Goal: Transaction & Acquisition: Obtain resource

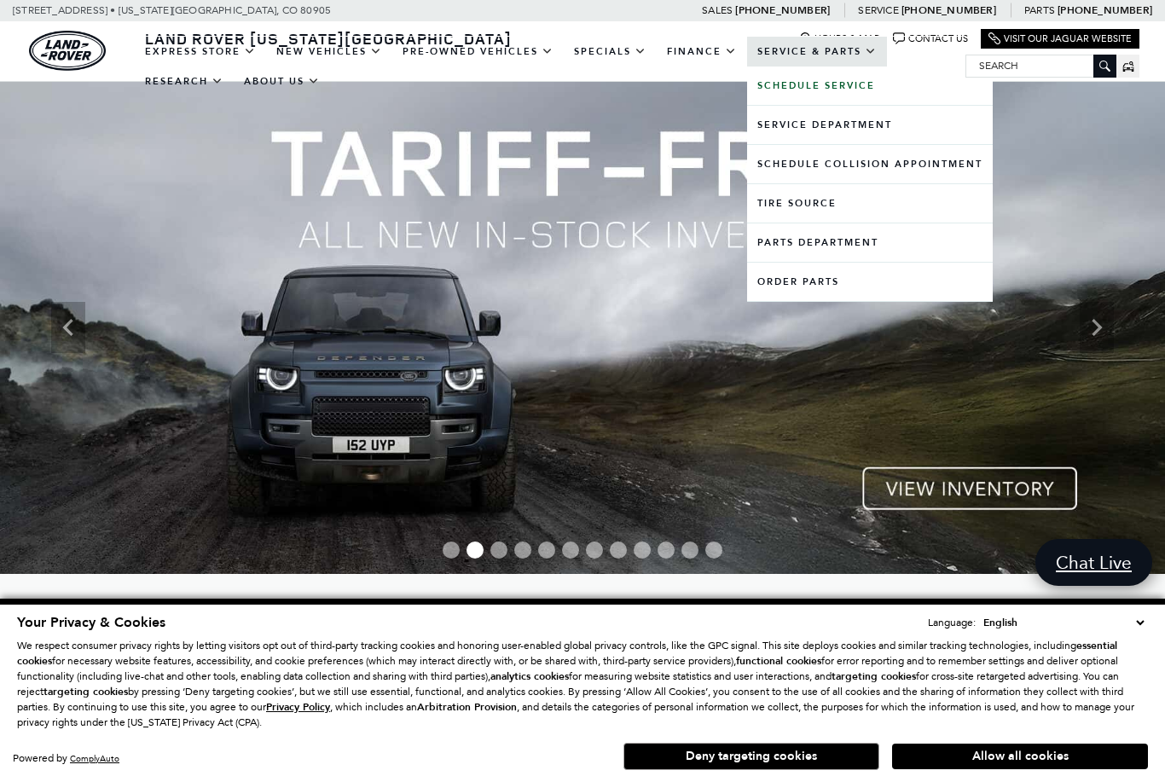
click at [829, 64] on link "Service & Parts" at bounding box center [817, 52] width 140 height 30
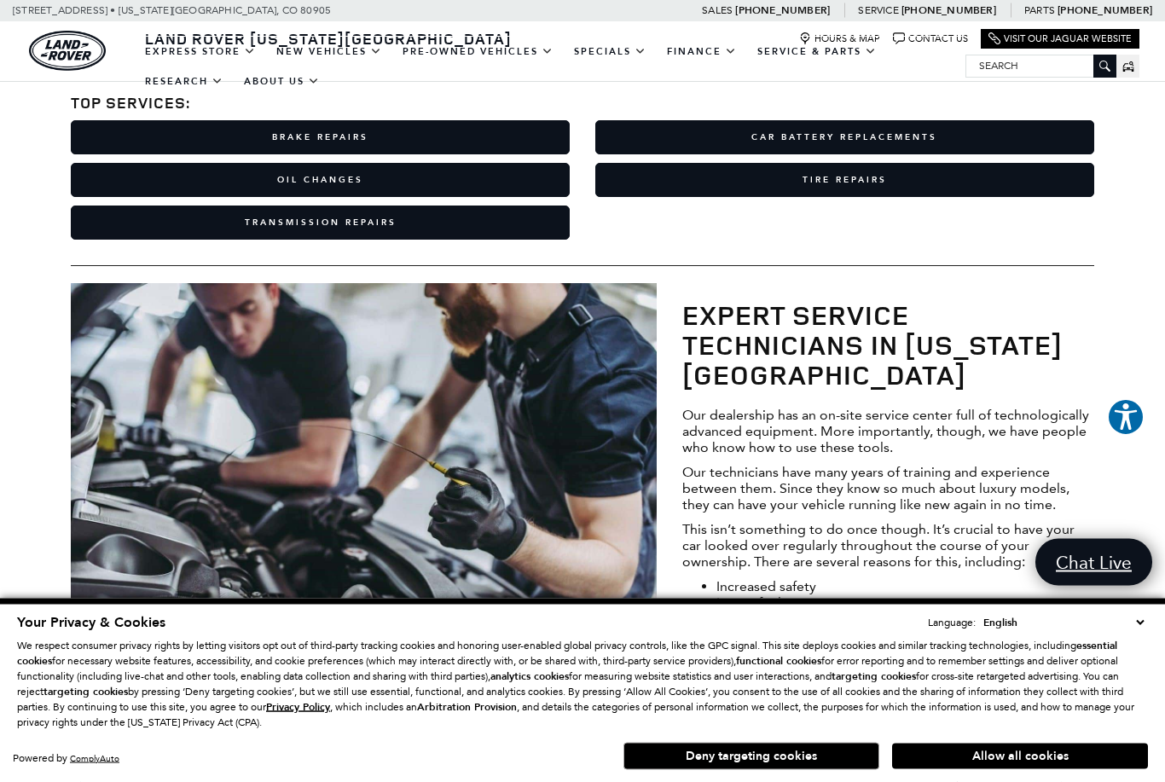
scroll to position [633, 0]
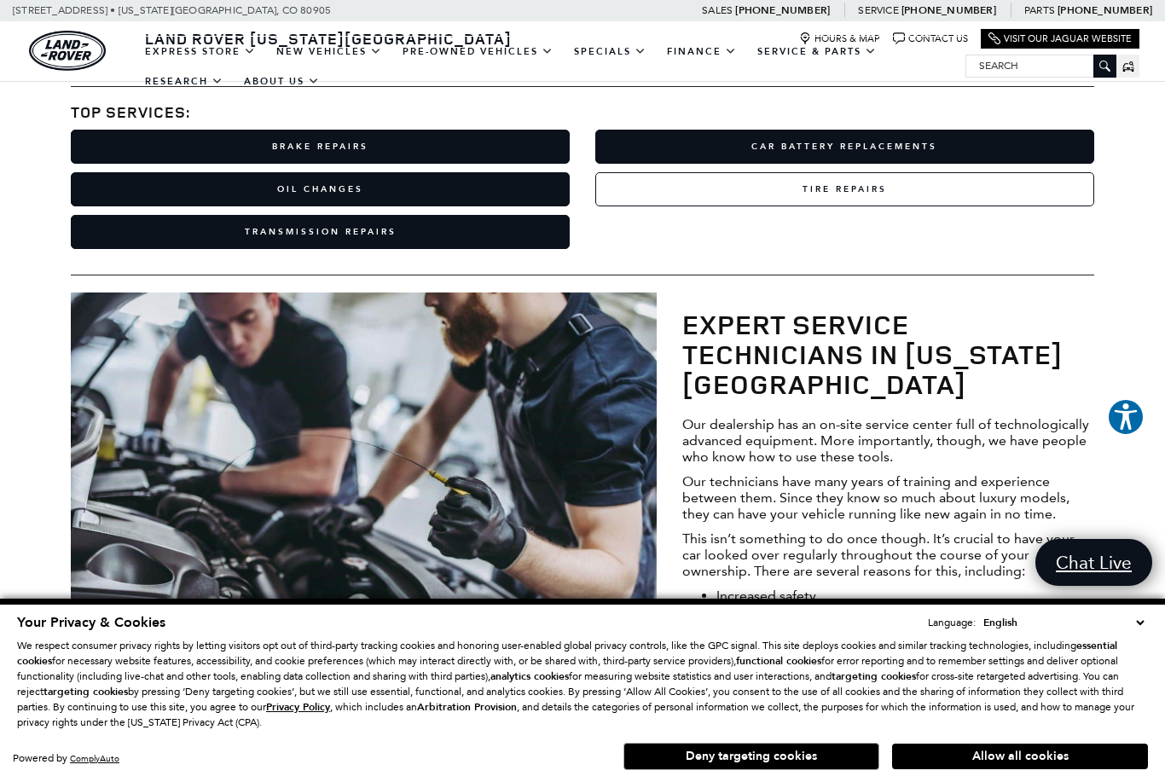
click at [847, 204] on link "Tire Repairs" at bounding box center [844, 189] width 499 height 34
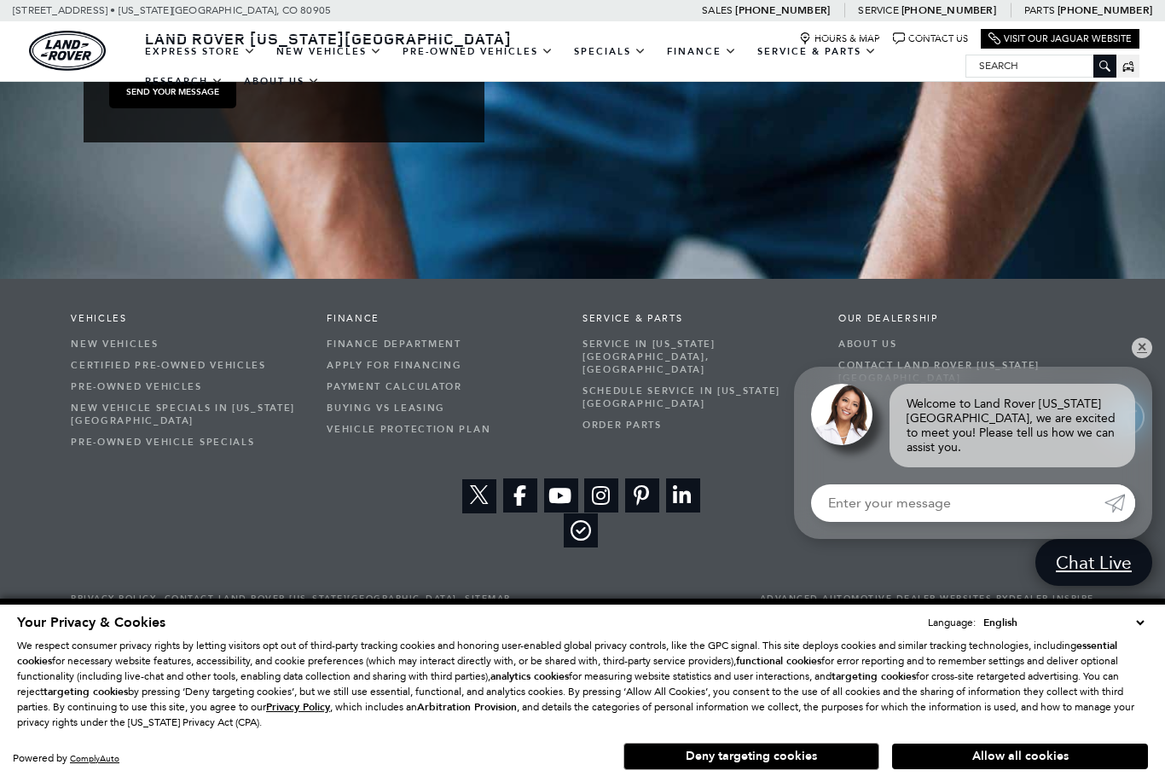
scroll to position [2660, 0]
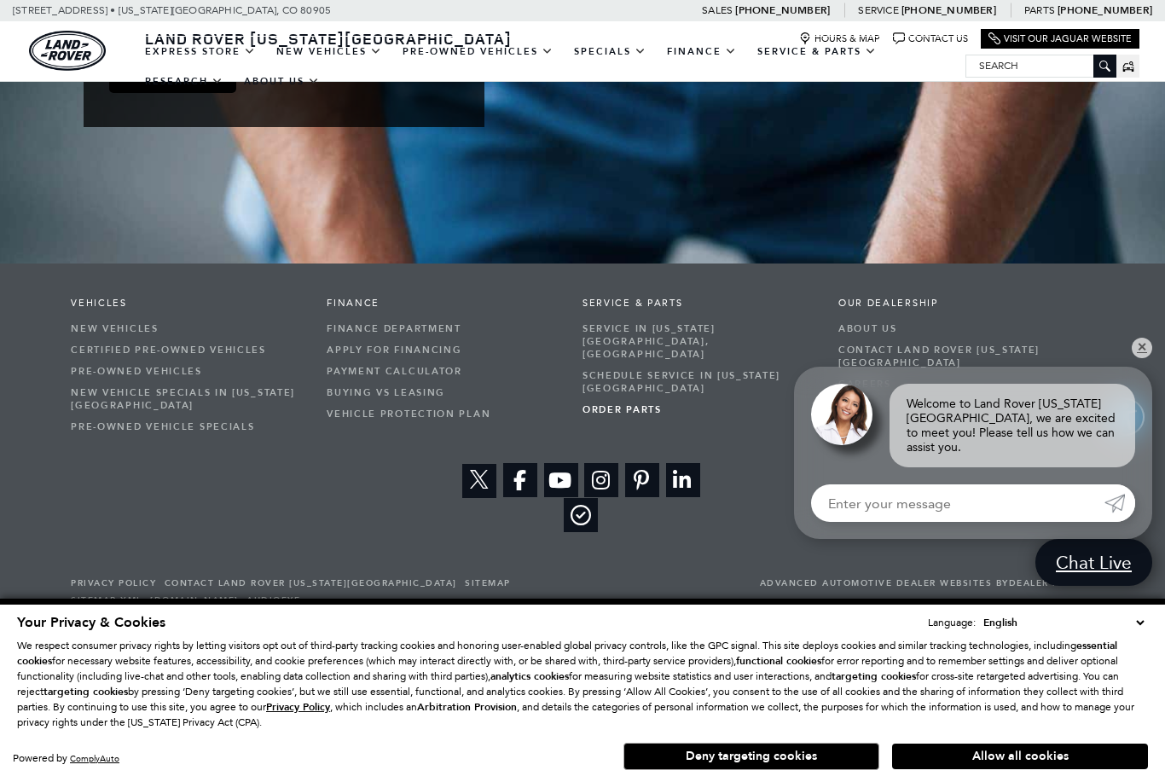
click at [643, 399] on link "Order Parts" at bounding box center [697, 409] width 230 height 21
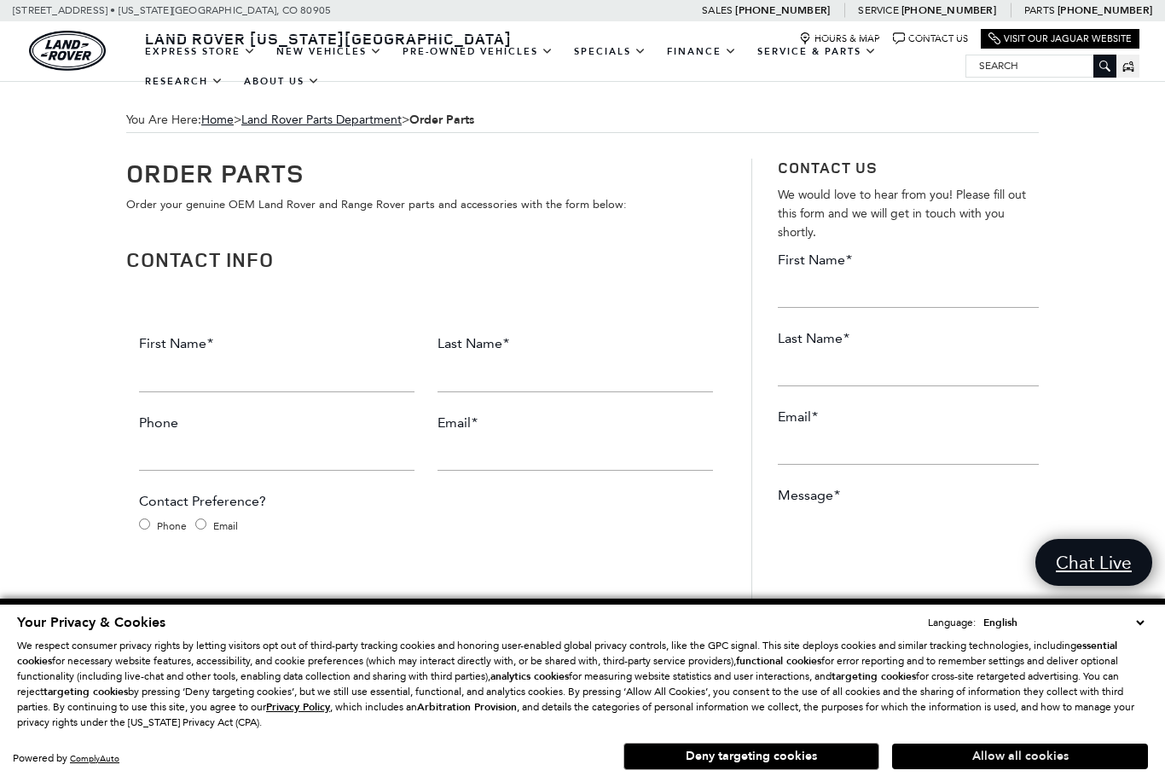
click at [932, 757] on button "Allow all cookies" at bounding box center [1020, 756] width 256 height 26
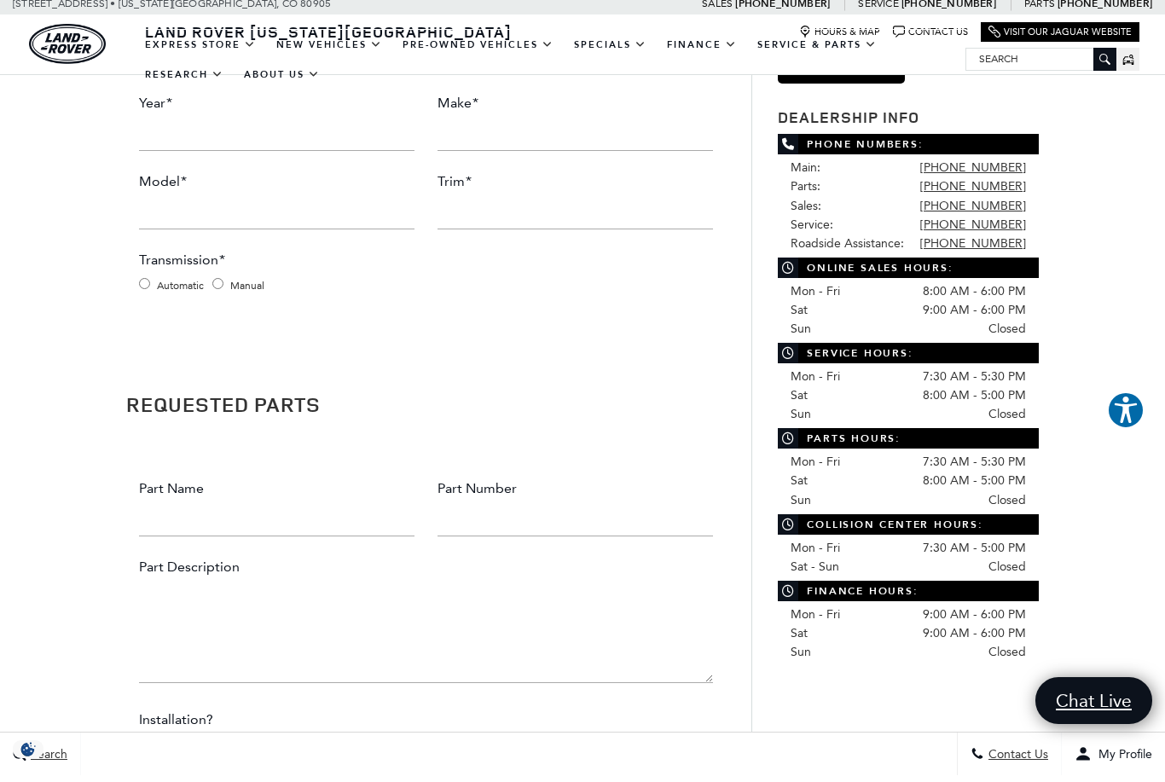
scroll to position [626, 0]
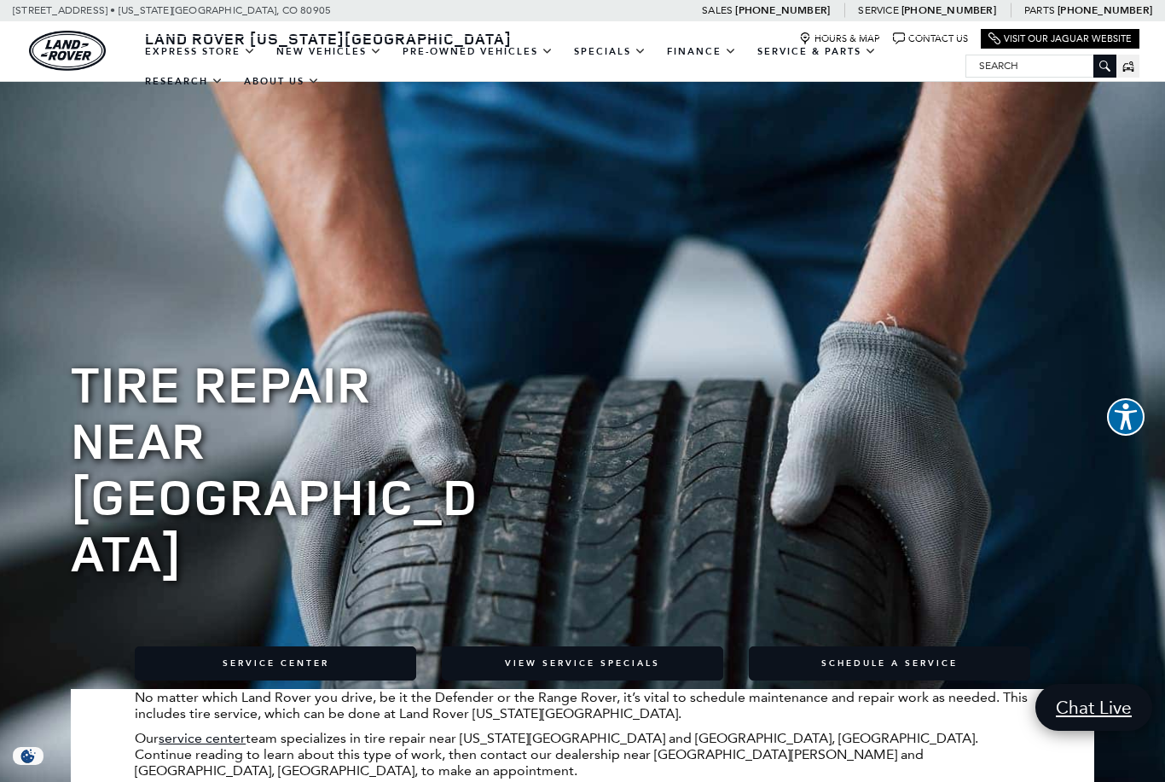
click at [1013, 65] on input "Search" at bounding box center [1040, 65] width 149 height 20
type input "Tires"
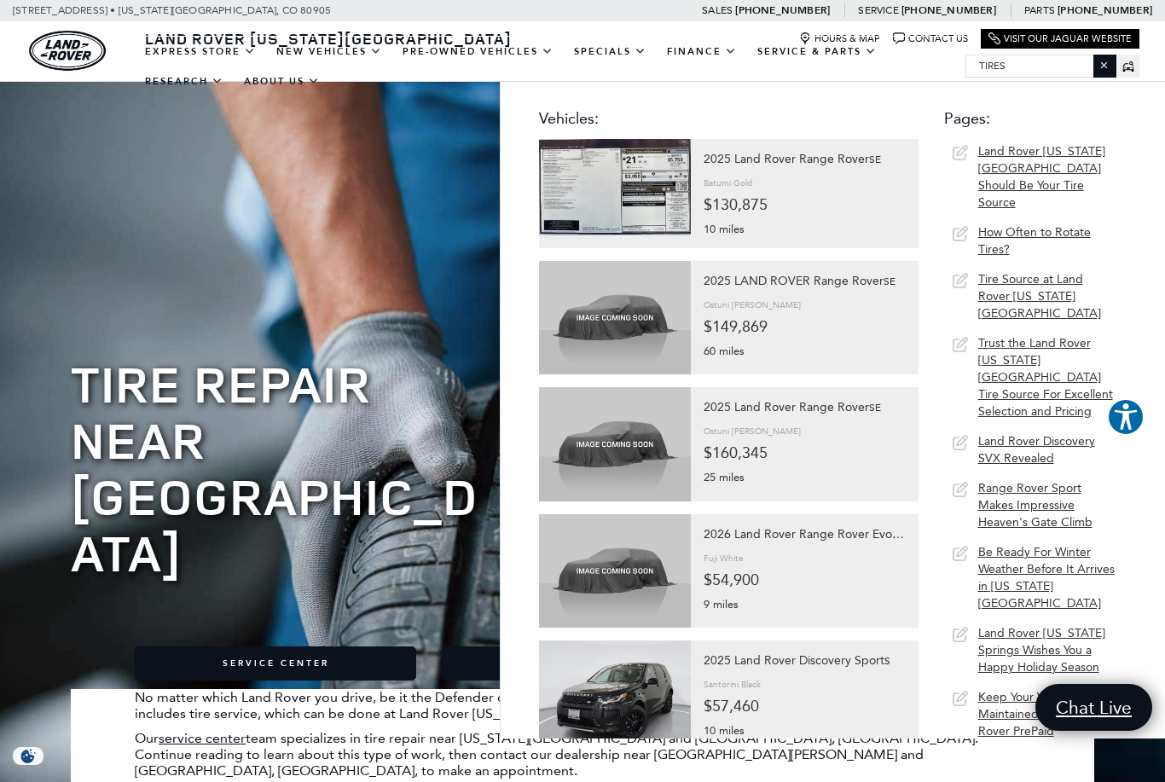
click at [361, 285] on p at bounding box center [582, 273] width 1022 height 32
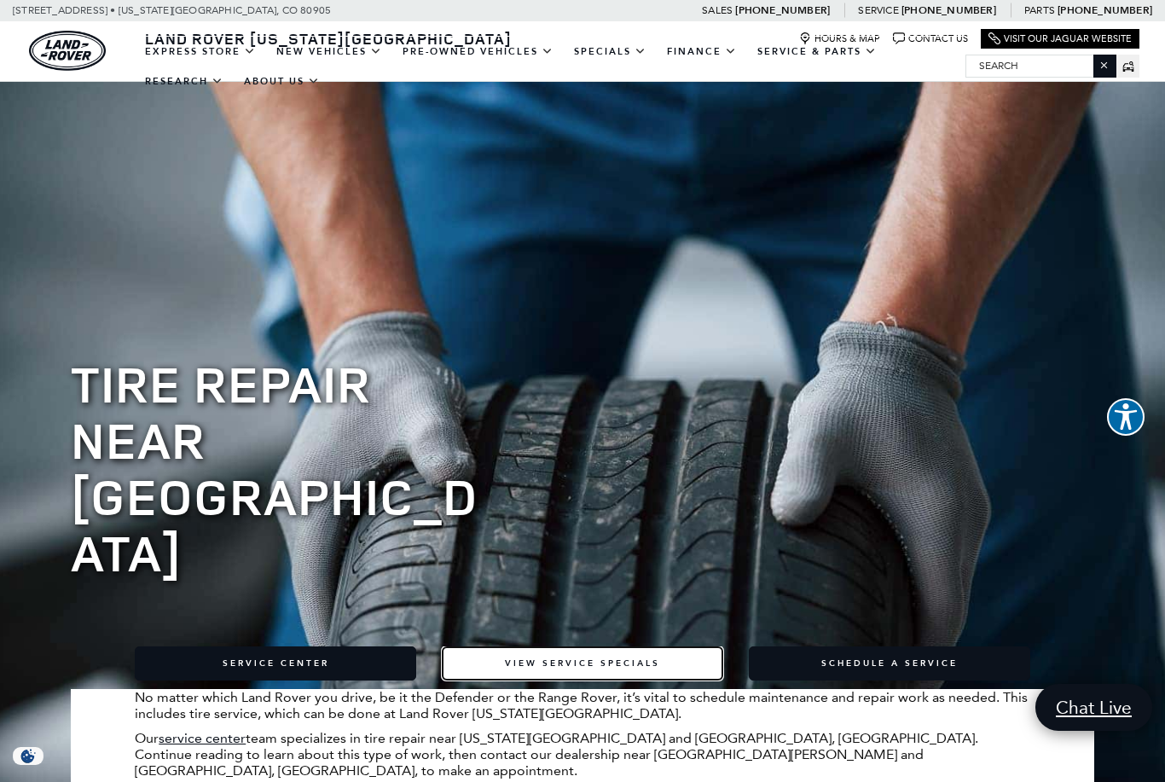
click at [579, 646] on link "View Service Specials" at bounding box center [582, 663] width 281 height 34
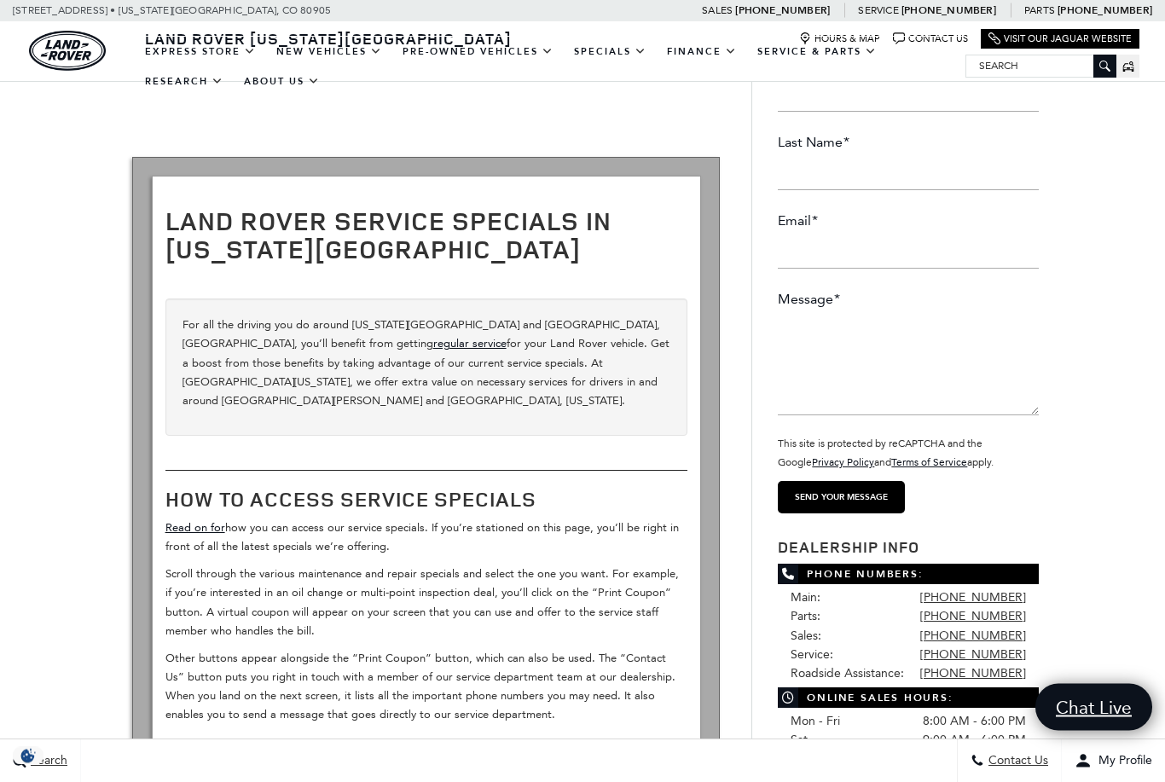
scroll to position [196, 0]
